Goal: Transaction & Acquisition: Purchase product/service

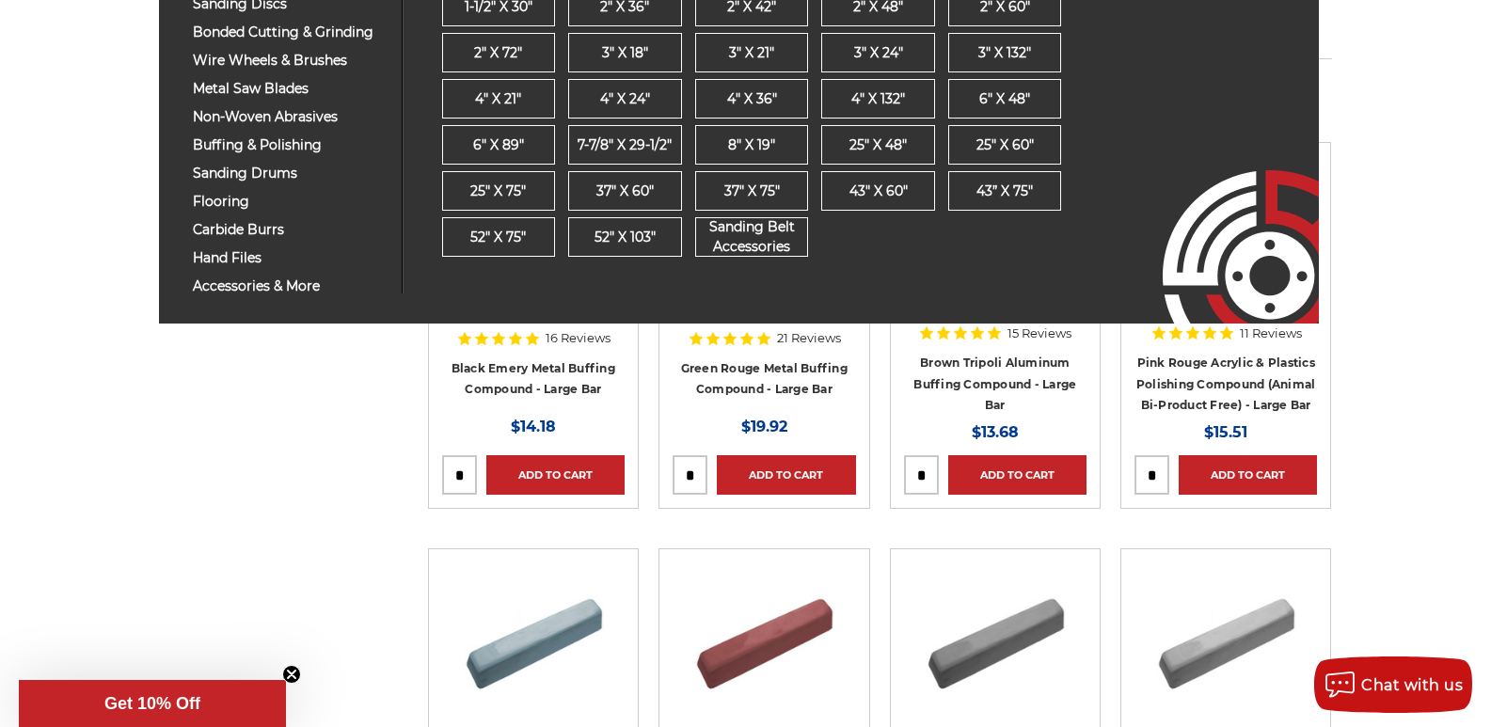
scroll to position [282, 0]
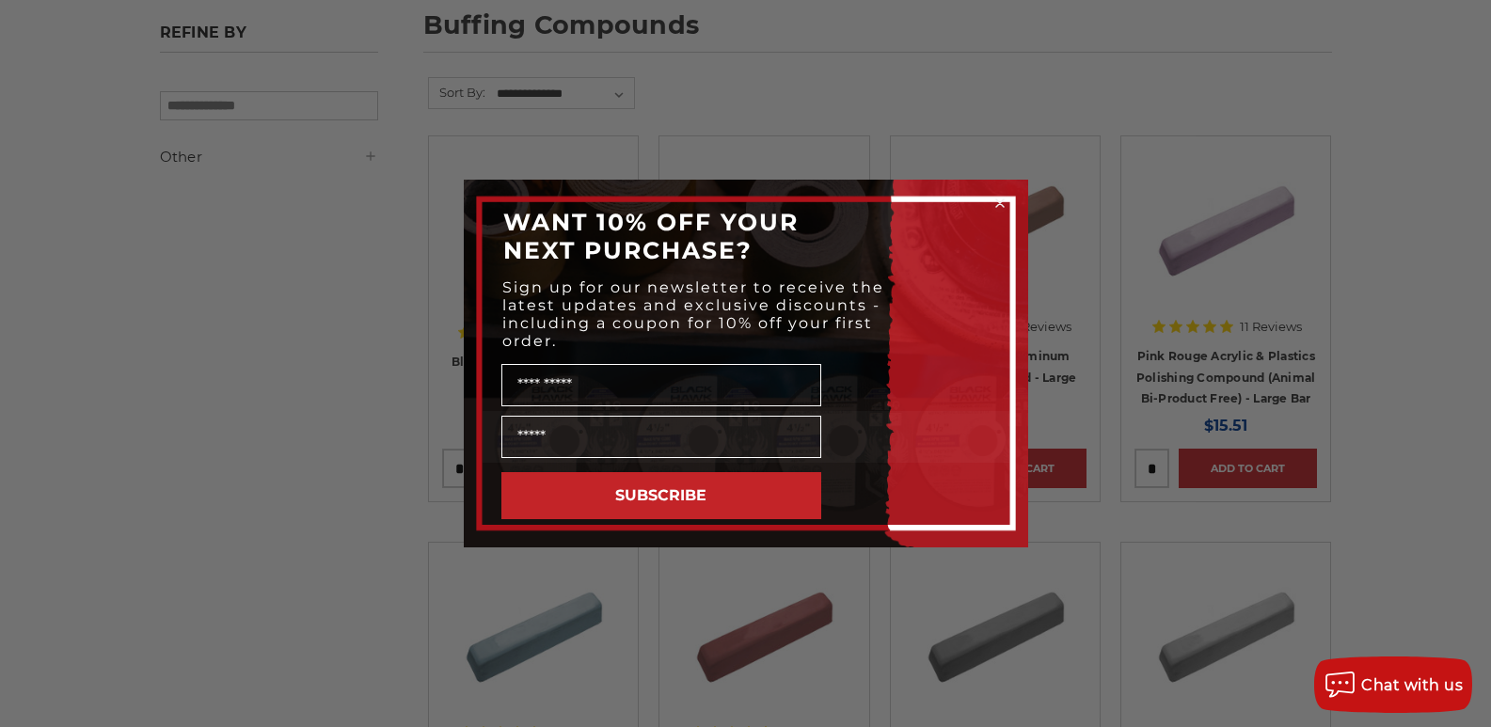
click at [997, 199] on circle "Close dialog" at bounding box center [1000, 204] width 18 height 18
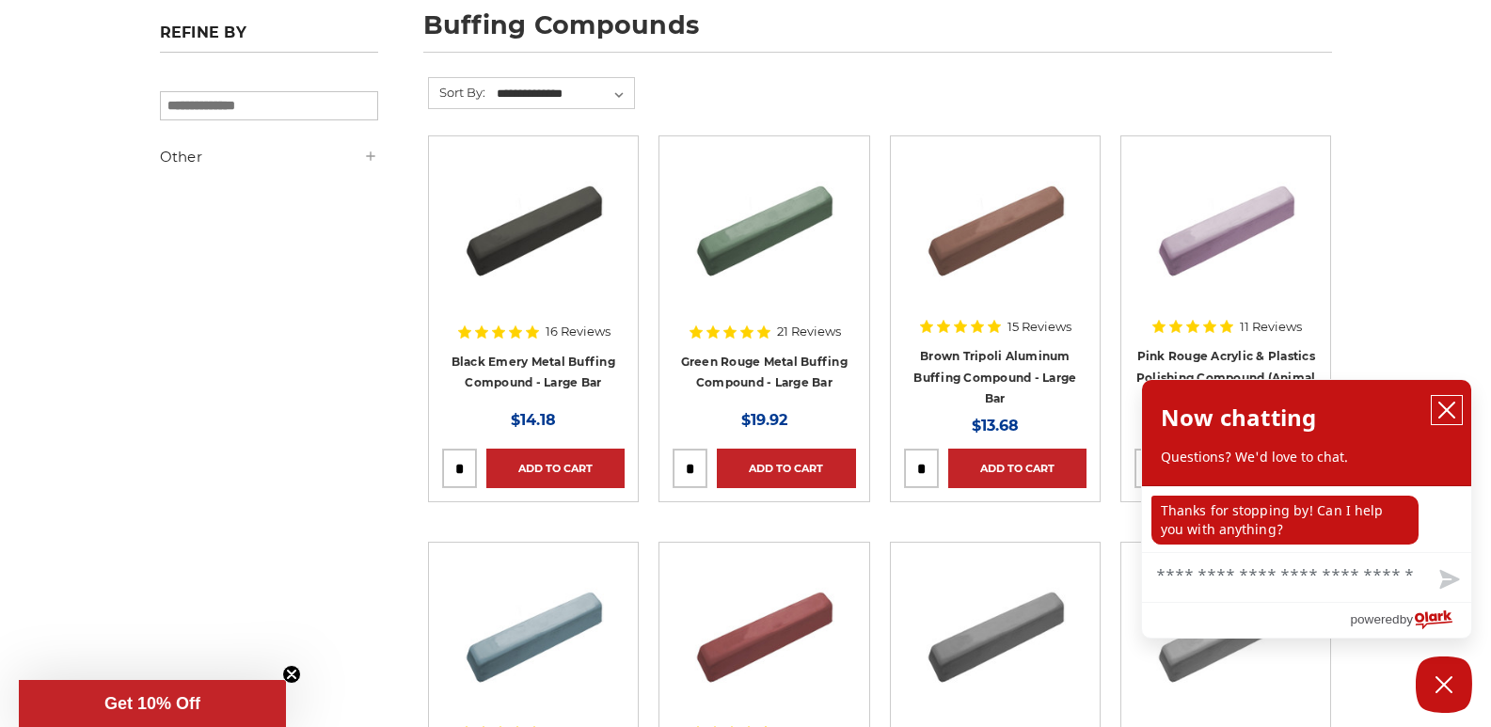
click at [1448, 413] on icon "close chatbox" at bounding box center [1446, 410] width 15 height 15
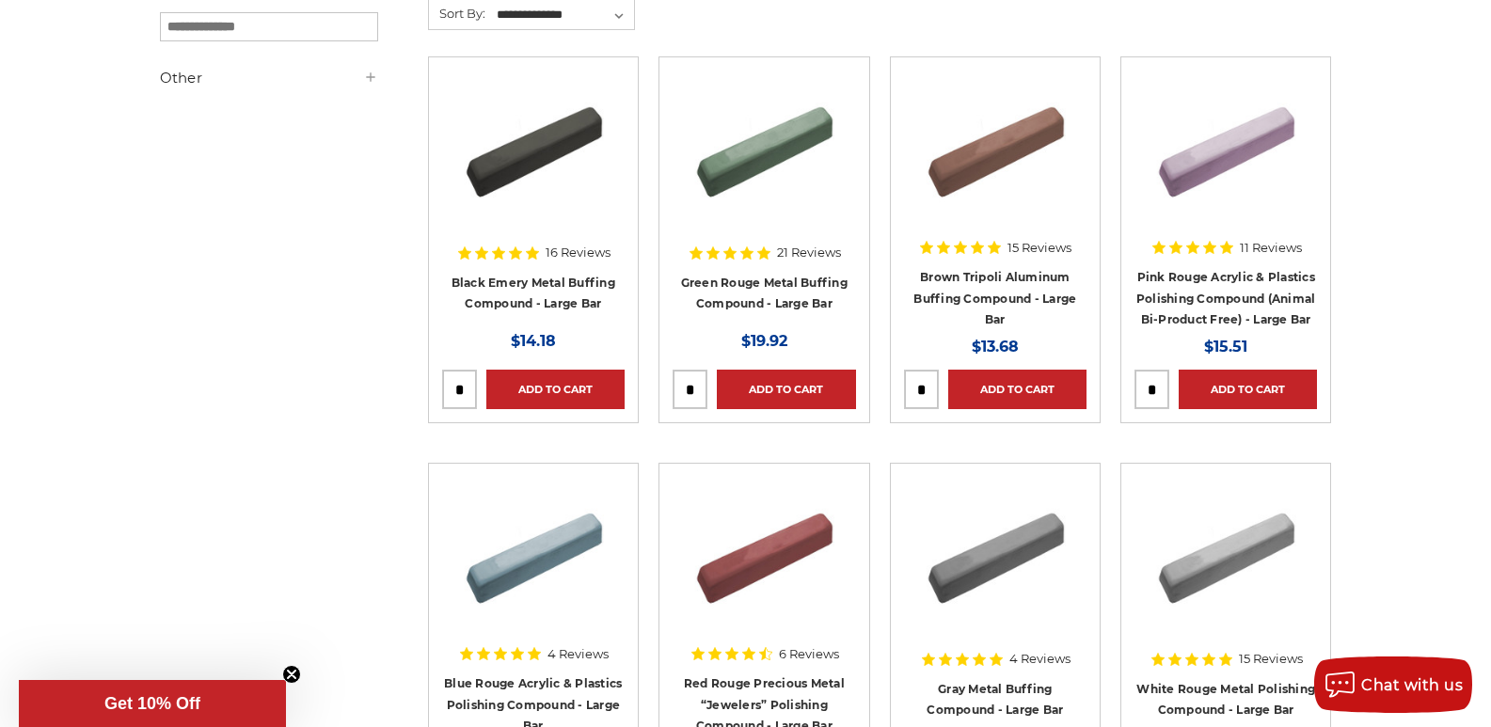
scroll to position [376, 0]
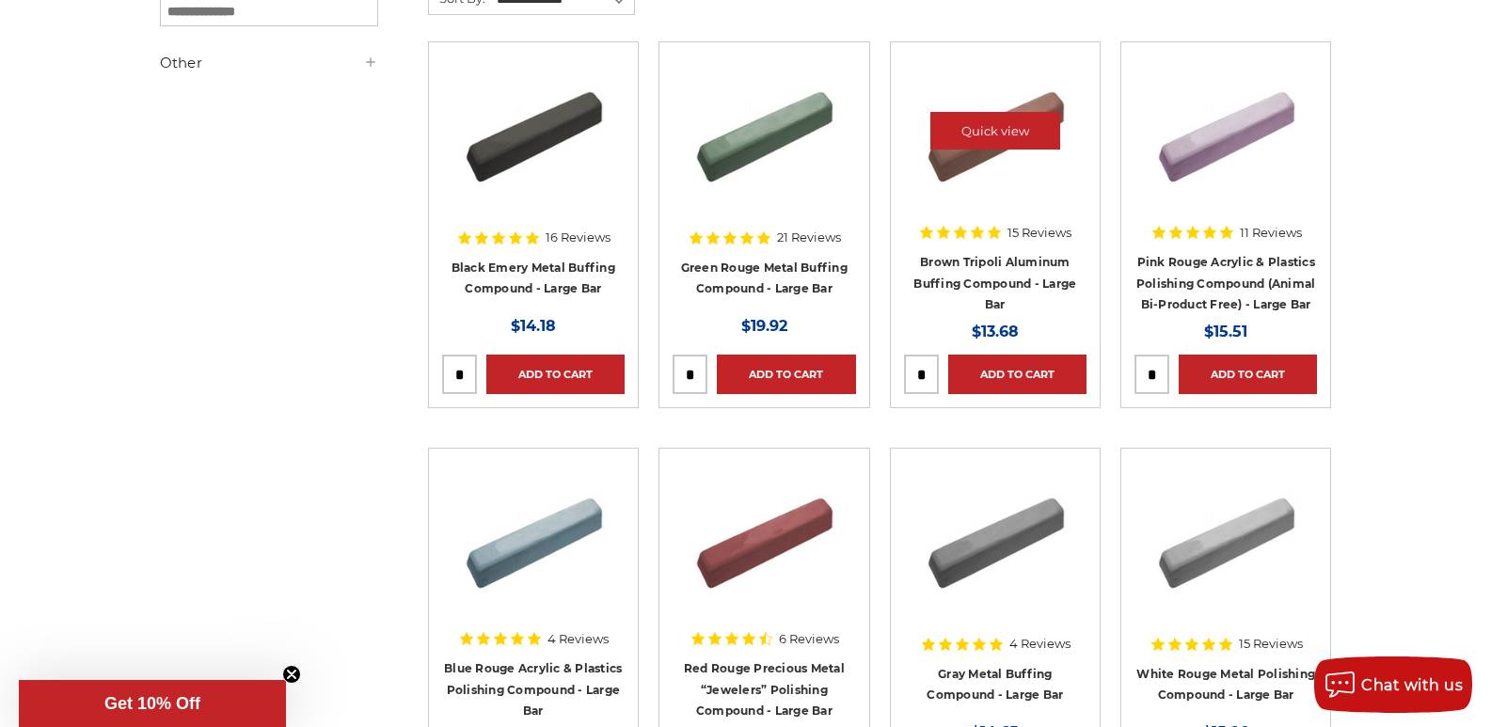
click at [1025, 182] on img at bounding box center [995, 131] width 151 height 151
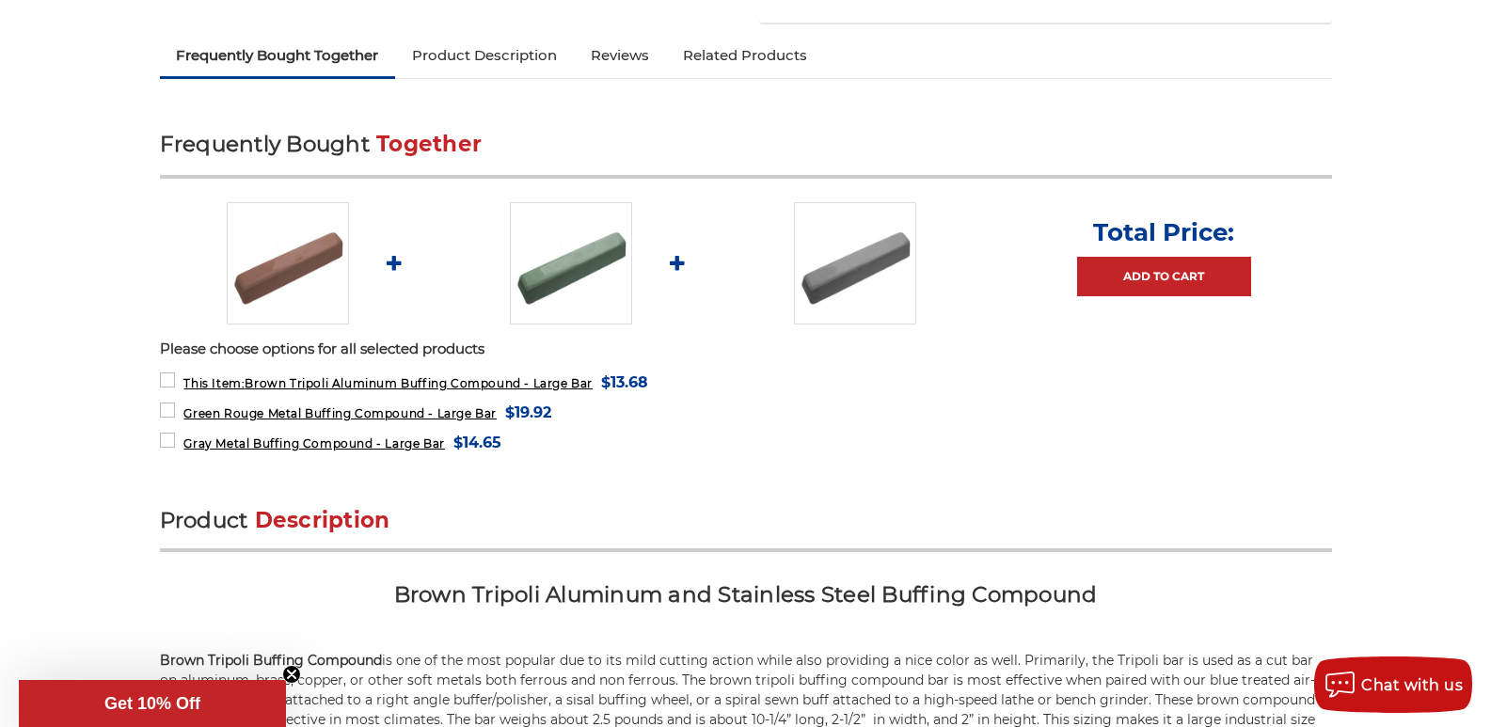
scroll to position [848, 0]
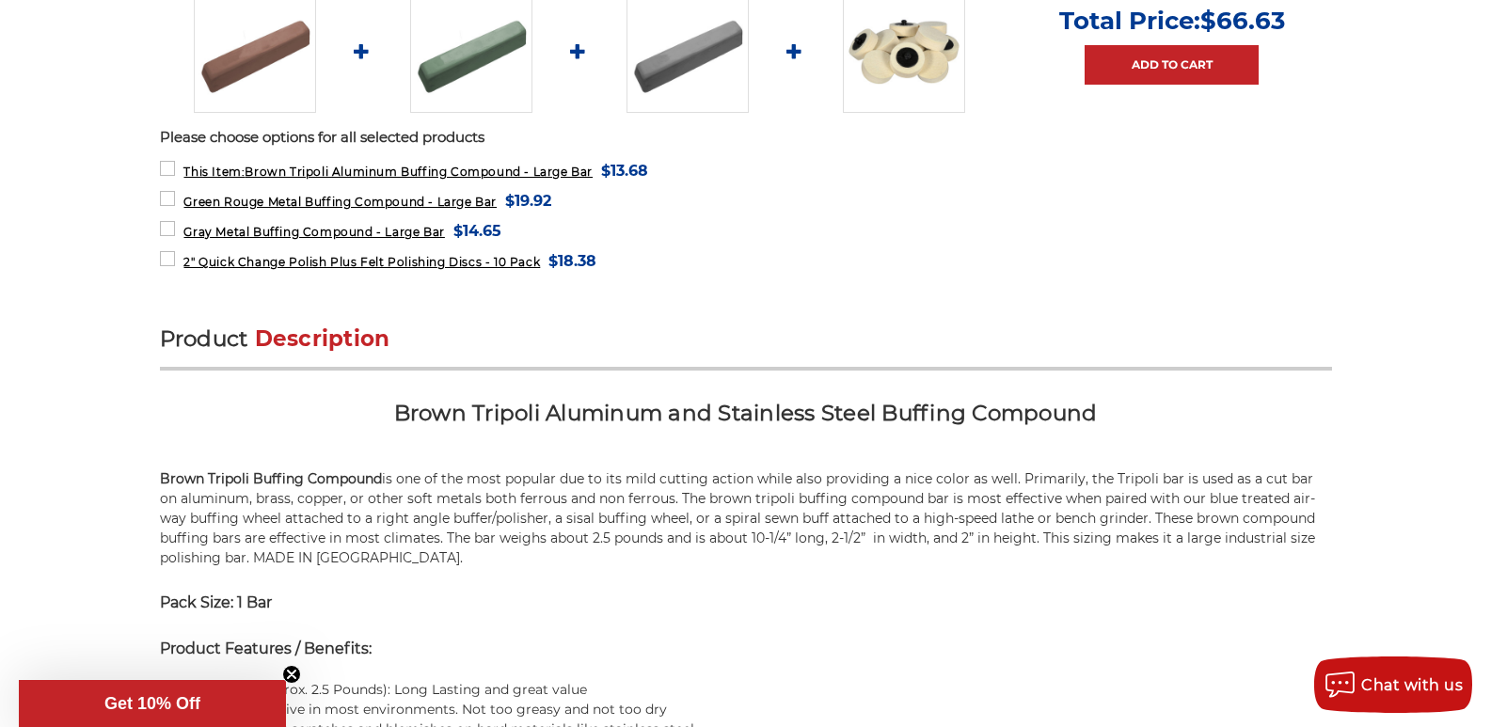
drag, startPoint x: 1480, startPoint y: 144, endPoint x: 1471, endPoint y: 136, distance: 11.3
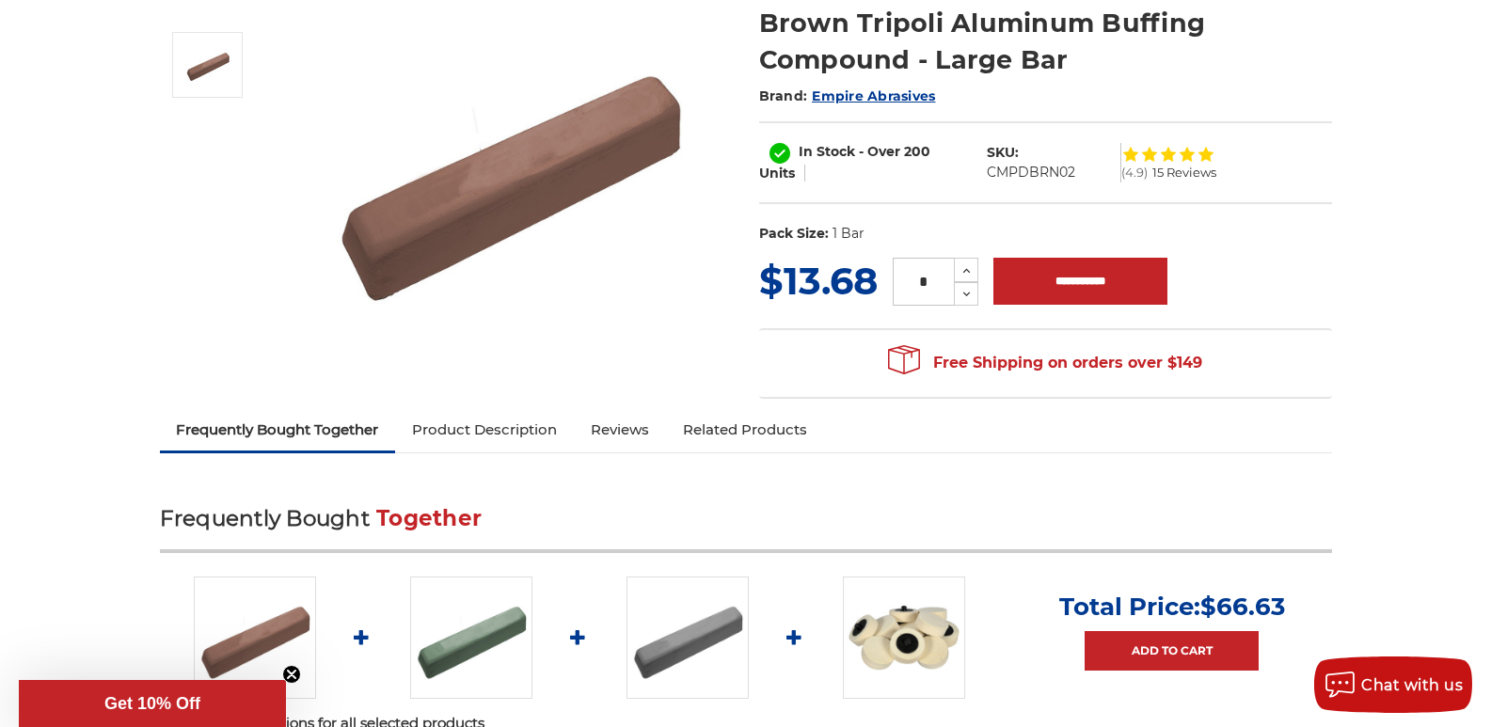
scroll to position [0, 0]
